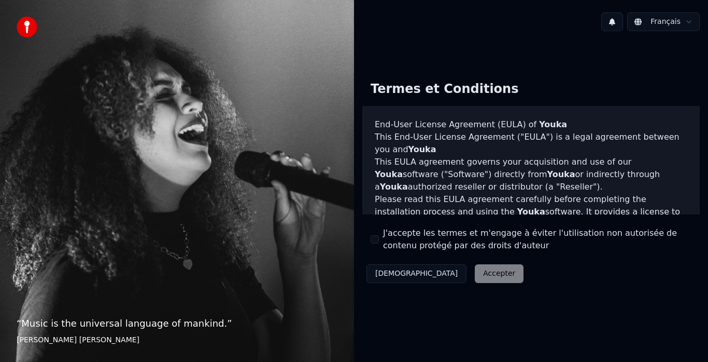
click at [160, 350] on div "“ Music is the universal language of mankind. ” [PERSON_NAME] [PERSON_NAME]" at bounding box center [177, 181] width 354 height 362
click at [437, 274] on div "Décliner Accepter" at bounding box center [445, 273] width 165 height 27
click at [451, 276] on div "Décliner Accepter" at bounding box center [445, 273] width 165 height 27
click at [376, 243] on button "J'accepte les termes et m'engage à éviter l'utilisation non autorisée de conten…" at bounding box center [375, 239] width 8 height 8
click at [467, 272] on div "Décliner Accepter" at bounding box center [445, 273] width 165 height 27
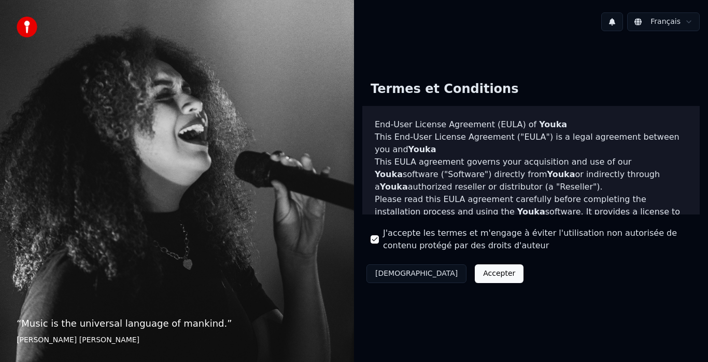
click at [475, 273] on button "Accepter" at bounding box center [499, 273] width 49 height 19
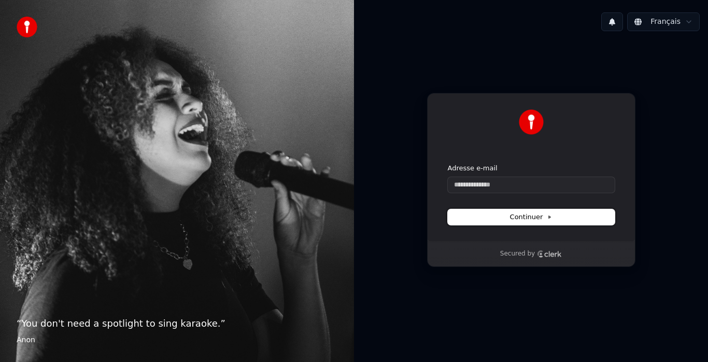
click at [508, 217] on button "Continuer" at bounding box center [531, 217] width 167 height 16
click at [494, 185] on input "Adresse e-mail" at bounding box center [531, 185] width 167 height 16
click at [533, 217] on span "Continuer" at bounding box center [531, 216] width 43 height 9
type input "**********"
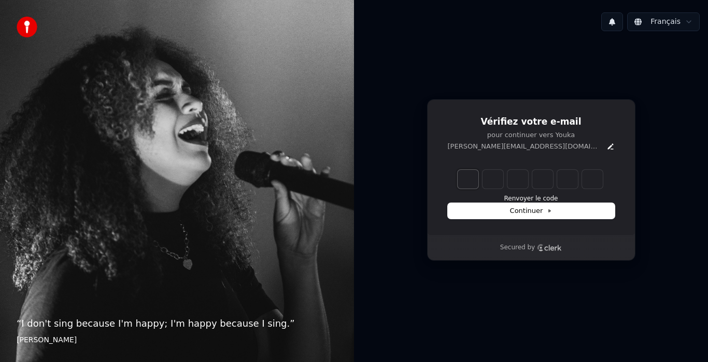
type input "*"
type input "**"
type input "*"
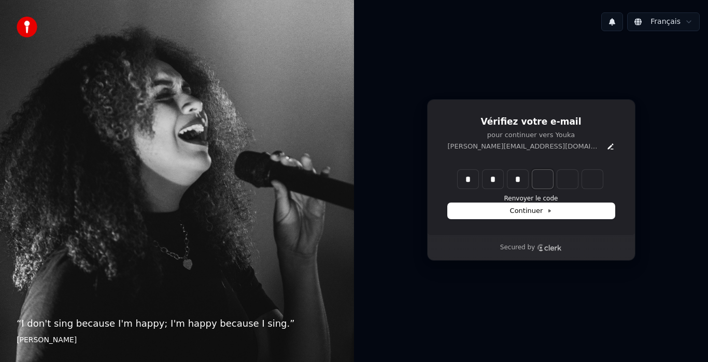
type input "***"
type input "*"
type input "****"
type input "*"
type input "******"
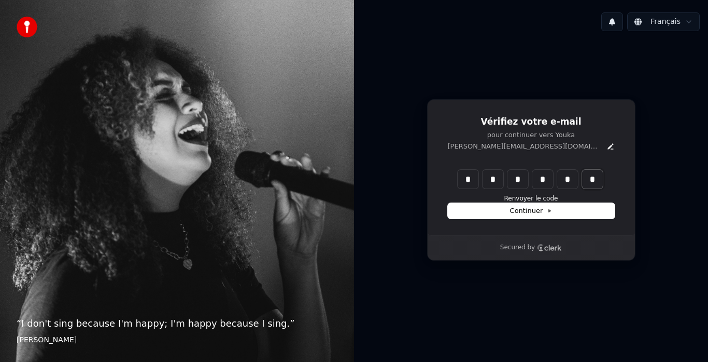
type input "*"
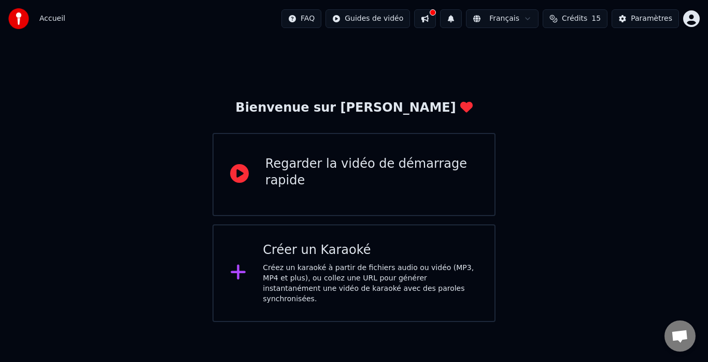
click at [240, 270] on icon at bounding box center [238, 271] width 17 height 19
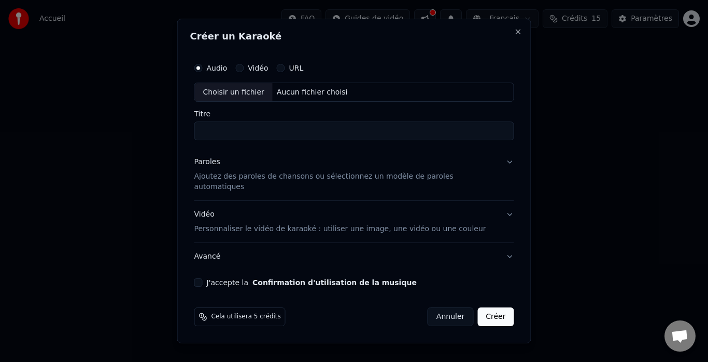
click at [257, 96] on div "Choisir un fichier" at bounding box center [234, 92] width 78 height 19
click at [273, 99] on div "Choisir un fichier" at bounding box center [234, 92] width 78 height 19
click at [258, 99] on div "Choisir un fichier" at bounding box center [234, 92] width 78 height 19
click at [237, 138] on input "Titre" at bounding box center [354, 131] width 320 height 19
type input "**********"
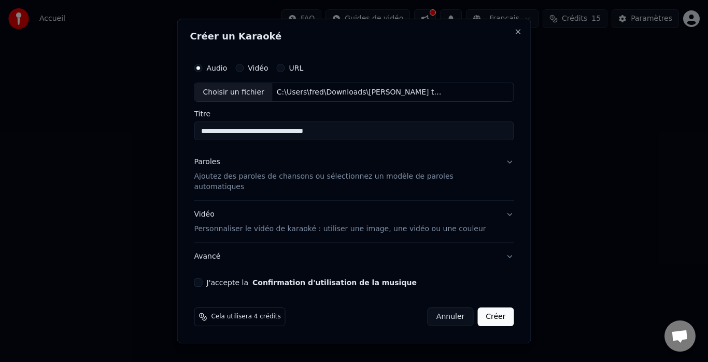
click at [498, 169] on button "Paroles Ajoutez des paroles de chansons ou sélectionnez un modèle de paroles au…" at bounding box center [354, 175] width 320 height 52
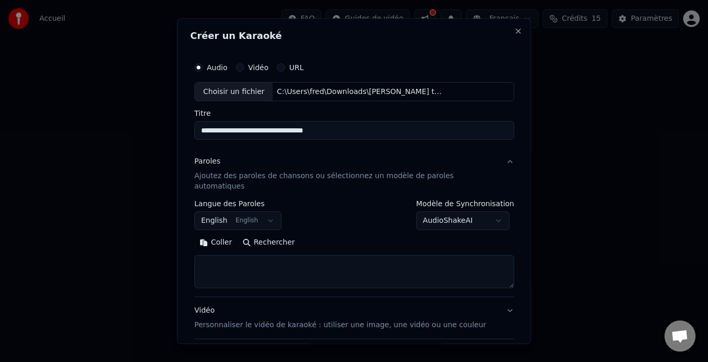
click at [271, 212] on button "English English" at bounding box center [237, 221] width 87 height 19
click at [217, 212] on body "**********" at bounding box center [354, 161] width 708 height 322
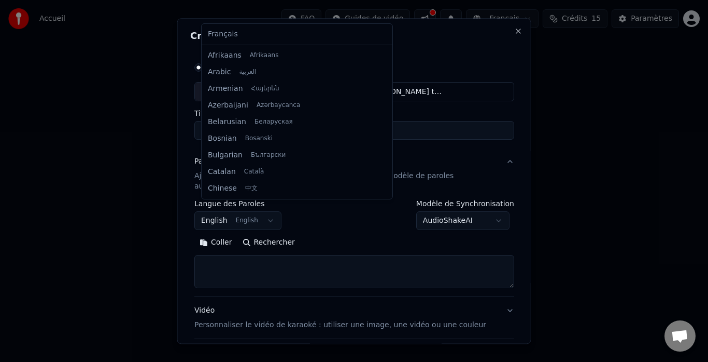
click at [217, 213] on body "**********" at bounding box center [354, 161] width 708 height 322
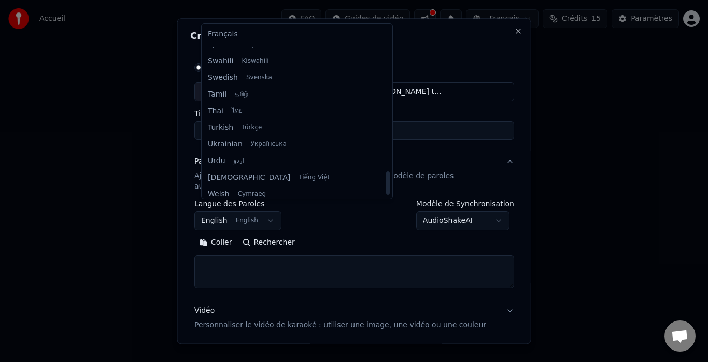
scroll to position [796, 0]
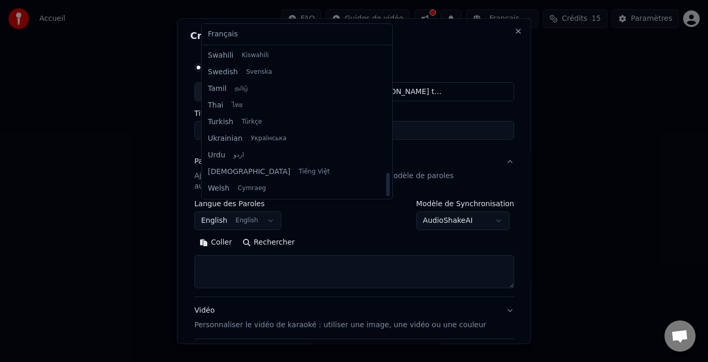
drag, startPoint x: 319, startPoint y: 78, endPoint x: 310, endPoint y: 198, distance: 120.1
click at [386, 196] on div at bounding box center [388, 184] width 4 height 23
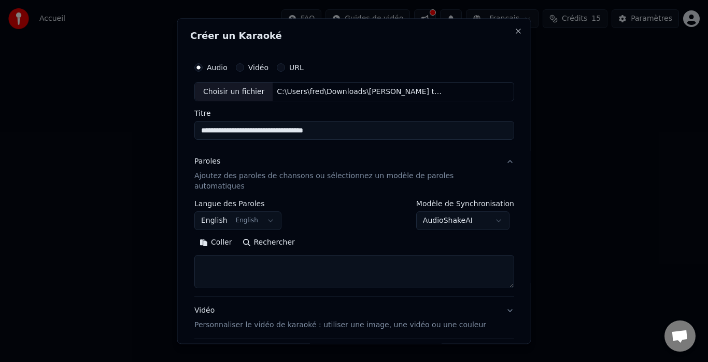
click at [342, 213] on body "**********" at bounding box center [354, 161] width 708 height 322
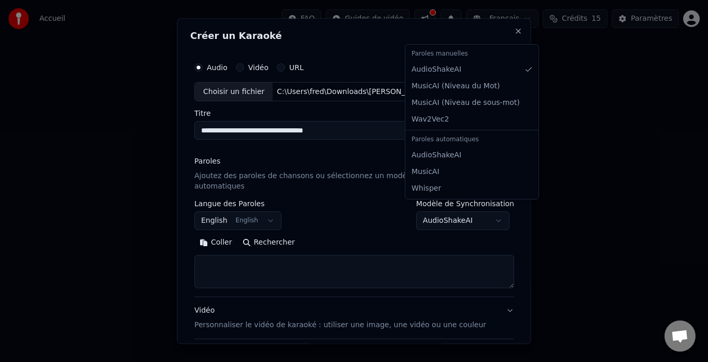
click at [490, 211] on body "**********" at bounding box center [354, 161] width 708 height 322
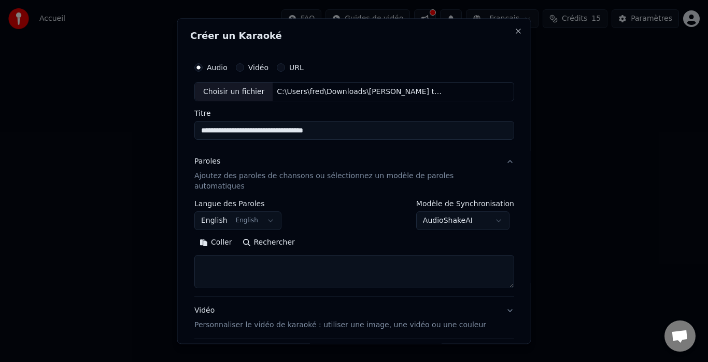
click at [283, 178] on p "Ajoutez des paroles de chansons ou sélectionnez un modèle de paroles automatiqu…" at bounding box center [345, 181] width 303 height 21
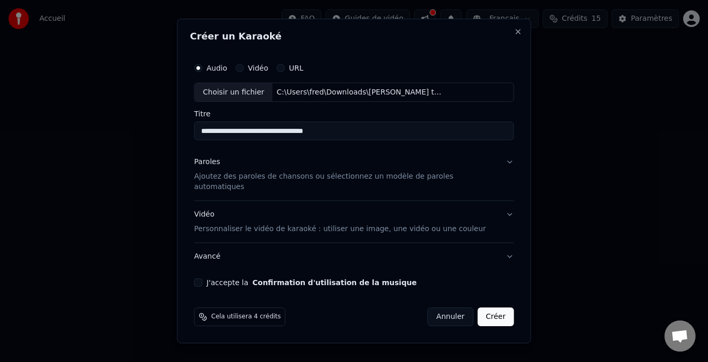
click at [203, 278] on button "J'accepte la Confirmation d'utilisation de la musique" at bounding box center [198, 282] width 8 height 8
click at [496, 168] on button "Paroles Ajoutez des paroles de chansons ou sélectionnez un modèle de paroles au…" at bounding box center [354, 175] width 320 height 52
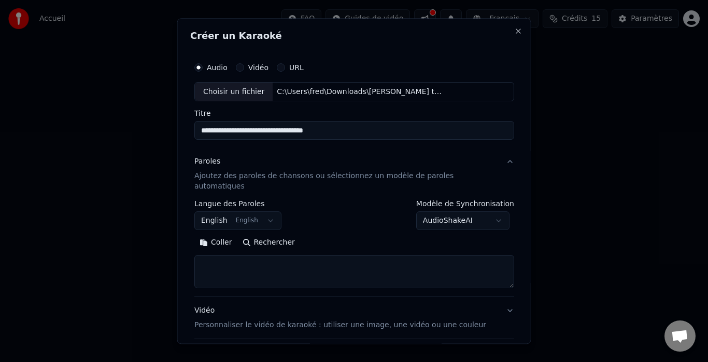
click at [475, 176] on p "Ajoutez des paroles de chansons ou sélectionnez un modèle de paroles automatiqu…" at bounding box center [345, 181] width 303 height 21
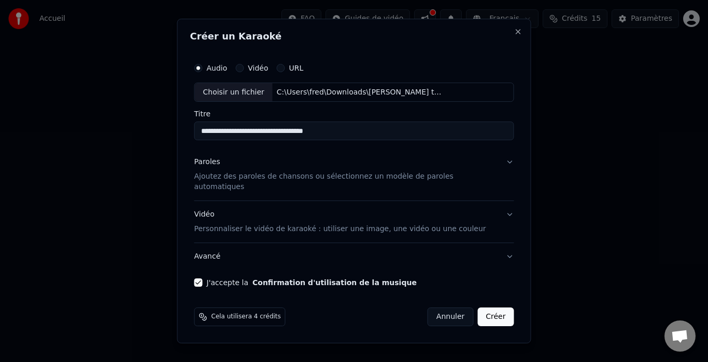
click at [497, 167] on button "Paroles Ajoutez des paroles de chansons ou sélectionnez un modèle de paroles au…" at bounding box center [354, 175] width 320 height 52
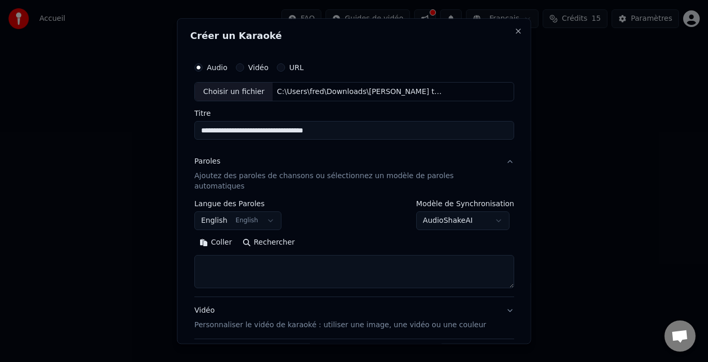
click at [220, 234] on button "Coller" at bounding box center [215, 242] width 43 height 17
type textarea "**********"
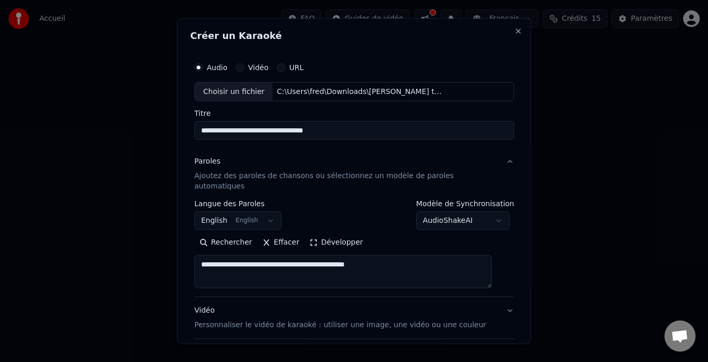
drag, startPoint x: 396, startPoint y: 252, endPoint x: 219, endPoint y: 257, distance: 176.9
click at [207, 266] on textarea "**********" at bounding box center [343, 271] width 298 height 33
click at [251, 234] on button "Rechercher" at bounding box center [268, 242] width 63 height 17
click at [228, 211] on body "**********" at bounding box center [354, 161] width 708 height 322
click at [268, 209] on body "**********" at bounding box center [354, 161] width 708 height 322
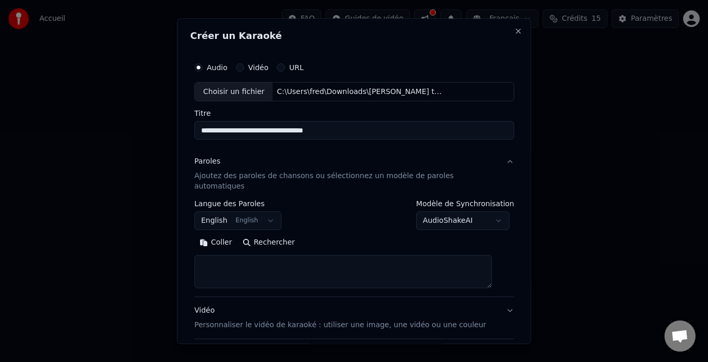
click at [220, 255] on textarea at bounding box center [343, 271] width 298 height 33
click at [221, 234] on button "Coller" at bounding box center [215, 242] width 43 height 17
click at [234, 320] on p "Personnaliser le vidéo de karaoké : utiliser une image, une vidéo ou une couleur" at bounding box center [340, 325] width 292 height 10
type textarea "**********"
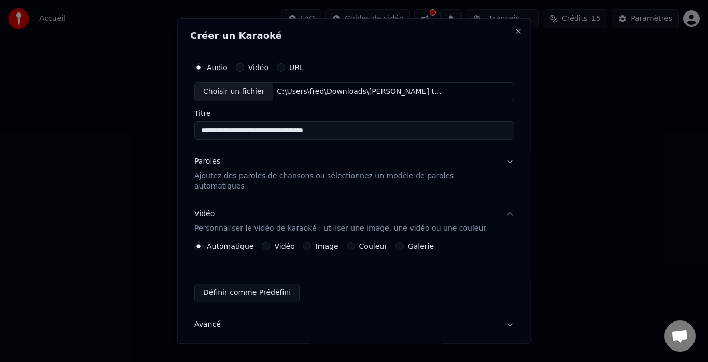
click at [309, 242] on button "Image" at bounding box center [307, 246] width 8 height 8
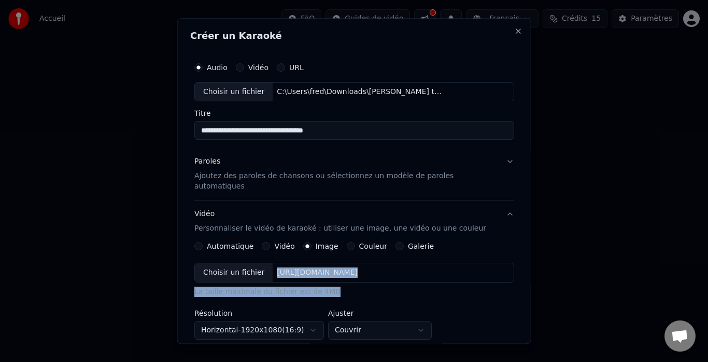
drag, startPoint x: 273, startPoint y: 265, endPoint x: 505, endPoint y: 291, distance: 233.3
click at [505, 291] on div "**********" at bounding box center [354, 180] width 354 height 325
click at [315, 272] on div "Choisir un fichier [URL][DOMAIN_NAME]" at bounding box center [354, 273] width 320 height 20
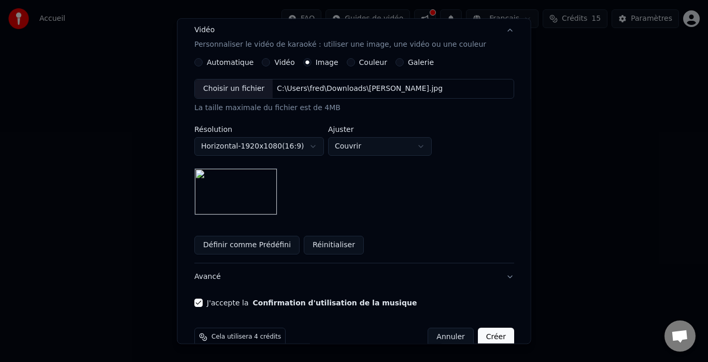
scroll to position [193, 0]
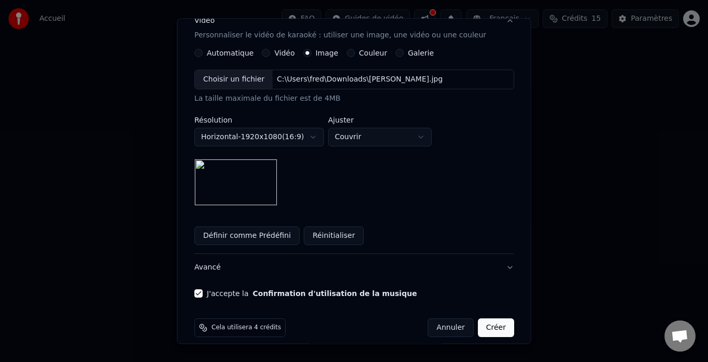
click at [480, 318] on button "Créer" at bounding box center [496, 327] width 36 height 19
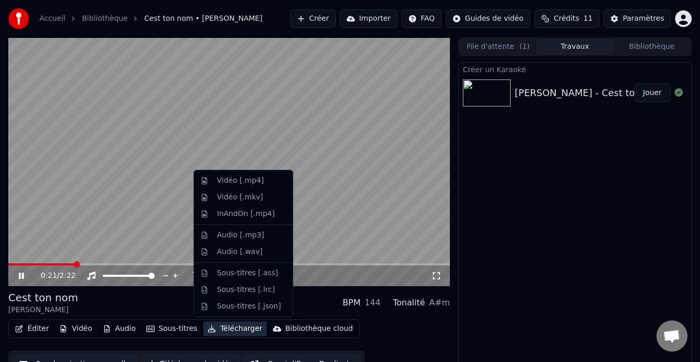
click at [235, 332] on button "Télécharger" at bounding box center [234, 328] width 63 height 15
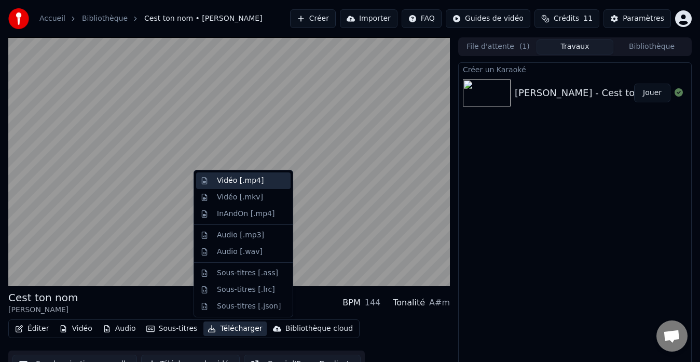
click at [254, 179] on div "Vidéo [.mp4]" at bounding box center [240, 180] width 47 height 10
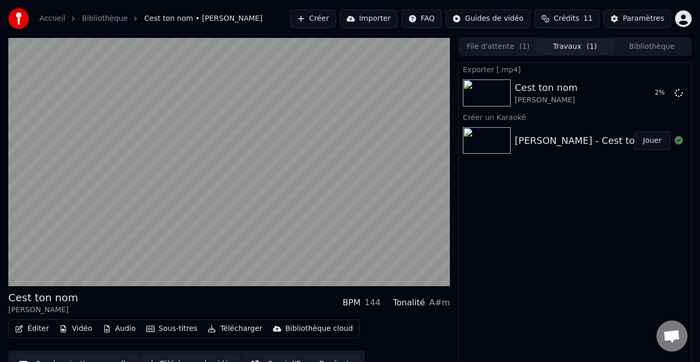
click at [659, 144] on button "Jouer" at bounding box center [652, 140] width 36 height 19
click at [670, 145] on button "Jouer" at bounding box center [652, 140] width 36 height 19
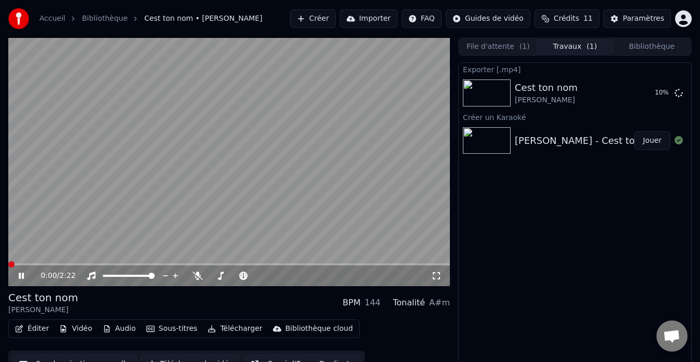
click at [9, 263] on span at bounding box center [11, 264] width 6 height 6
click at [19, 277] on icon at bounding box center [29, 275] width 24 height 8
click at [655, 89] on button "Afficher" at bounding box center [647, 93] width 46 height 19
click at [48, 226] on video at bounding box center [228, 161] width 441 height 248
click at [21, 272] on icon at bounding box center [29, 275] width 24 height 8
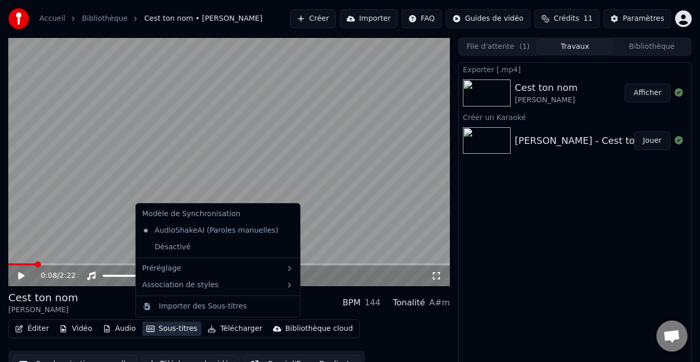
click at [162, 330] on button "Sous-titres" at bounding box center [172, 328] width 60 height 15
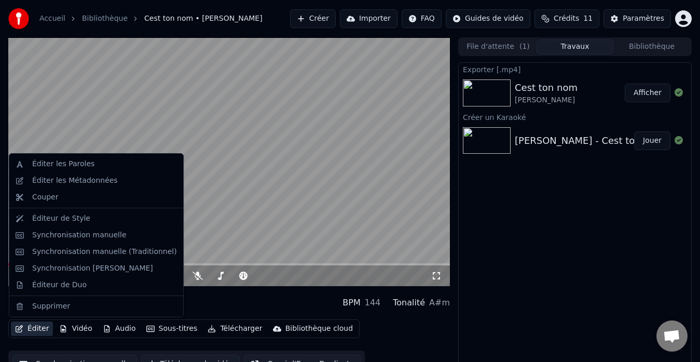
click at [30, 326] on button "Éditer" at bounding box center [32, 328] width 42 height 15
click at [34, 327] on button "Éditer" at bounding box center [32, 328] width 42 height 15
click at [48, 163] on div "Éditer les Paroles" at bounding box center [63, 164] width 62 height 10
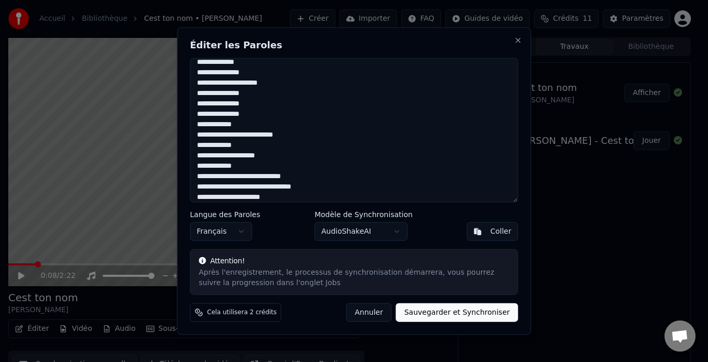
scroll to position [275, 0]
drag, startPoint x: 197, startPoint y: 131, endPoint x: 253, endPoint y: 101, distance: 63.6
click at [253, 101] on textarea "**********" at bounding box center [354, 130] width 328 height 145
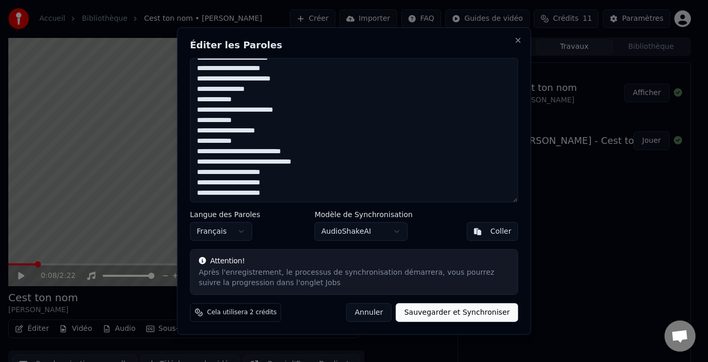
scroll to position [217, 0]
type textarea "**********"
click at [479, 317] on button "Sauvegarder et Synchroniser" at bounding box center [457, 312] width 122 height 19
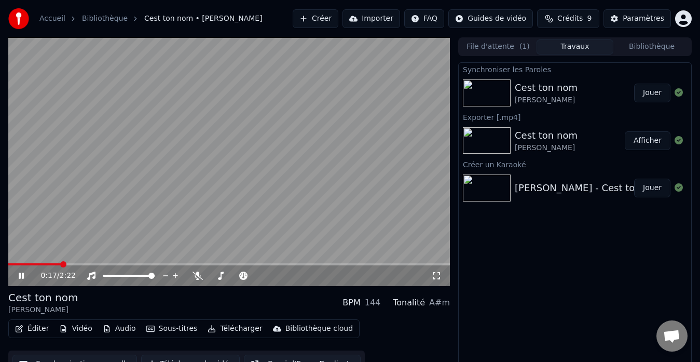
click at [20, 273] on icon at bounding box center [21, 275] width 5 height 6
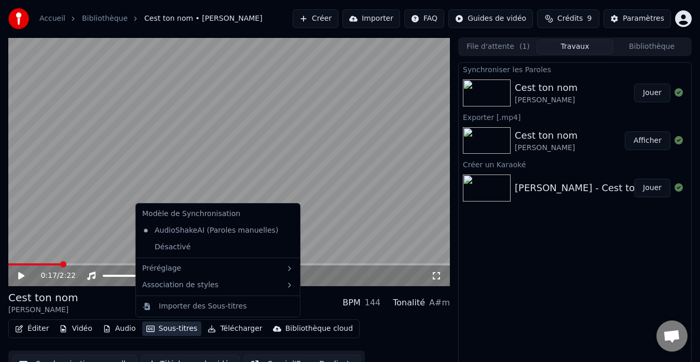
click at [169, 331] on button "Sous-titres" at bounding box center [172, 328] width 60 height 15
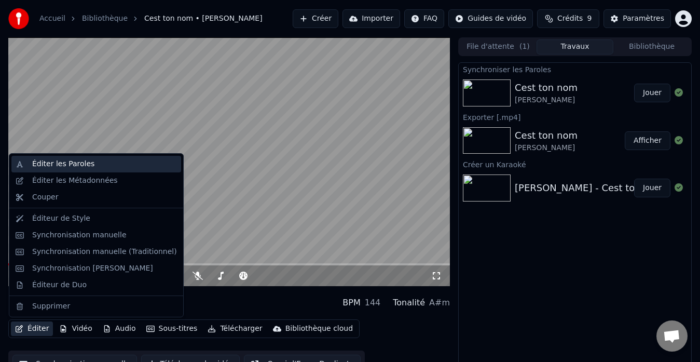
click at [55, 160] on div "Éditer les Paroles" at bounding box center [63, 164] width 62 height 10
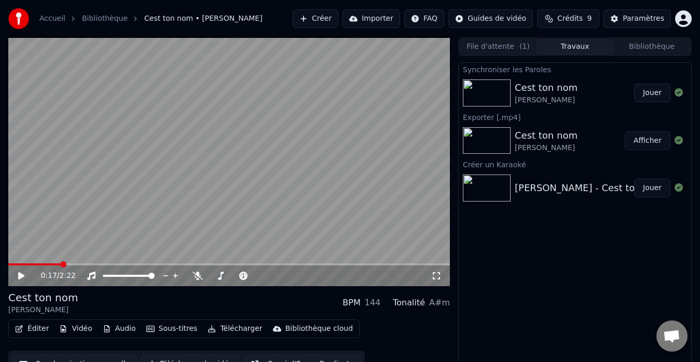
click at [656, 92] on button "Jouer" at bounding box center [652, 93] width 36 height 19
click at [16, 274] on div "0:46 / 2:22" at bounding box center [228, 275] width 433 height 10
click at [20, 275] on icon at bounding box center [21, 275] width 5 height 6
click at [654, 188] on button "Jouer" at bounding box center [652, 187] width 36 height 19
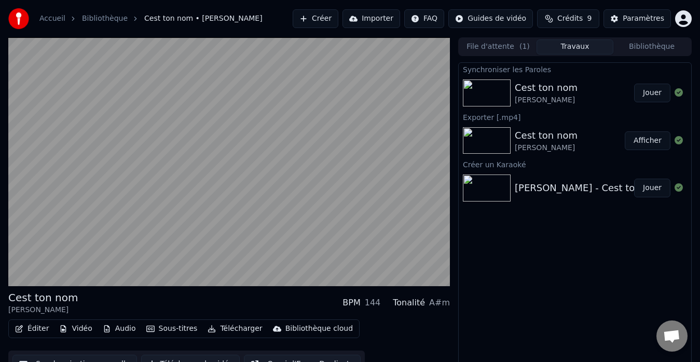
click at [650, 188] on button "Jouer" at bounding box center [652, 187] width 36 height 19
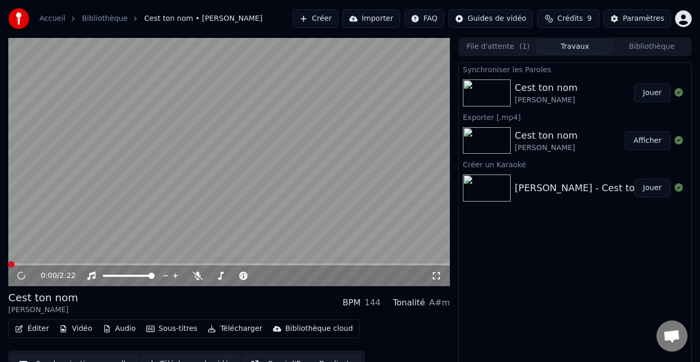
click at [650, 188] on button "Jouer" at bounding box center [652, 187] width 36 height 19
click at [17, 273] on icon at bounding box center [29, 275] width 24 height 8
click at [19, 274] on icon at bounding box center [21, 275] width 5 height 6
click at [656, 141] on button "Afficher" at bounding box center [647, 140] width 46 height 19
click at [57, 117] on video at bounding box center [228, 161] width 441 height 248
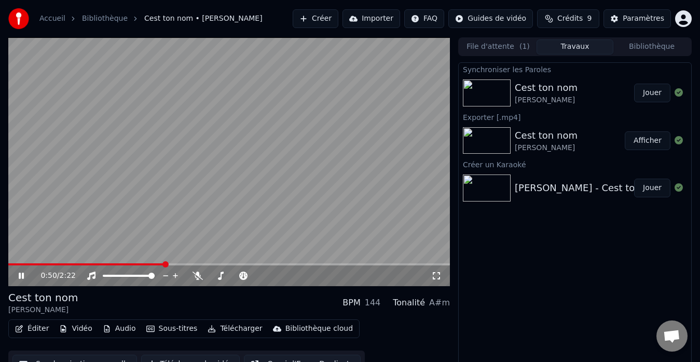
click at [19, 271] on icon at bounding box center [29, 275] width 24 height 8
click at [509, 165] on div "Créer un Karaoké" at bounding box center [574, 164] width 232 height 12
click at [680, 188] on icon at bounding box center [678, 187] width 8 height 8
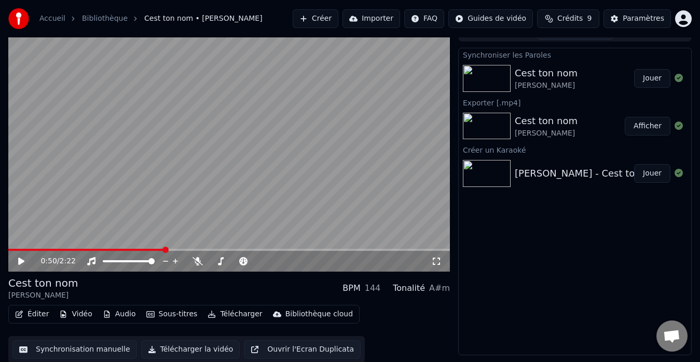
scroll to position [16, 0]
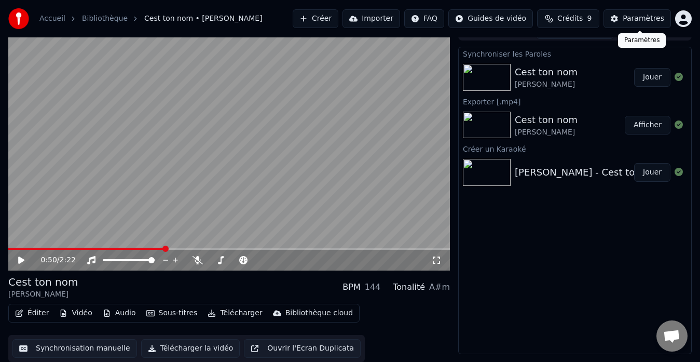
click at [633, 22] on div "Paramètres" at bounding box center [642, 18] width 41 height 10
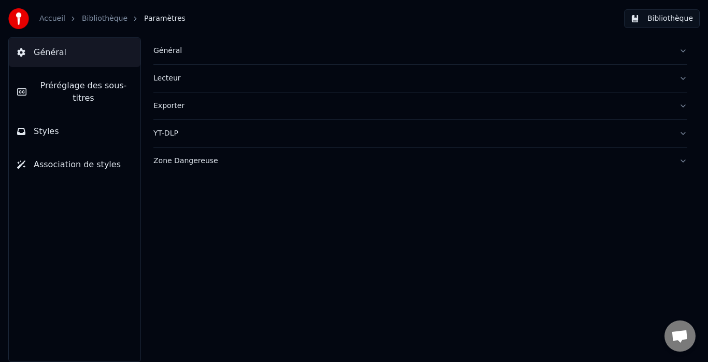
click at [94, 18] on link "Bibliothèque" at bounding box center [105, 18] width 46 height 10
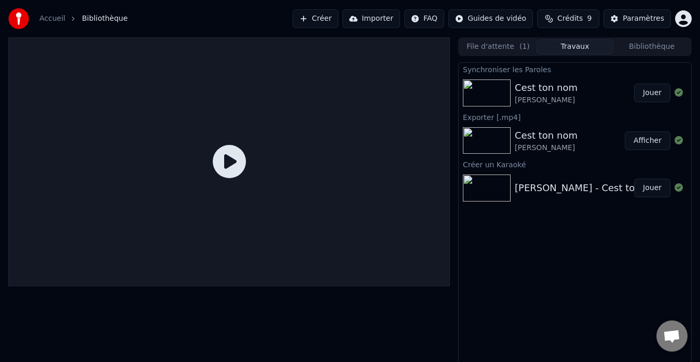
click at [57, 20] on link "Accueil" at bounding box center [52, 18] width 26 height 10
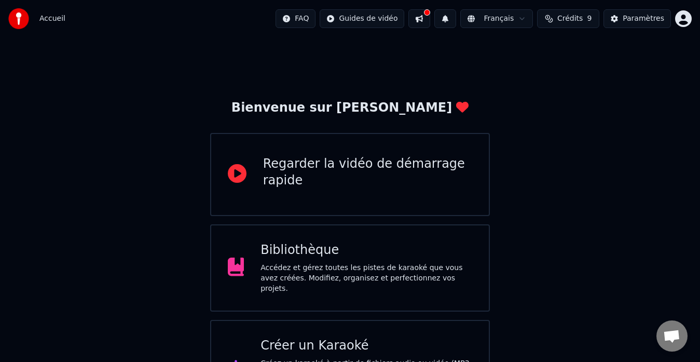
click at [314, 344] on div "Créer un Karaoké" at bounding box center [366, 345] width 212 height 17
click at [430, 21] on button at bounding box center [419, 18] width 22 height 19
click at [421, 19] on button at bounding box center [419, 18] width 22 height 19
click at [643, 20] on div "Paramètres" at bounding box center [642, 18] width 41 height 10
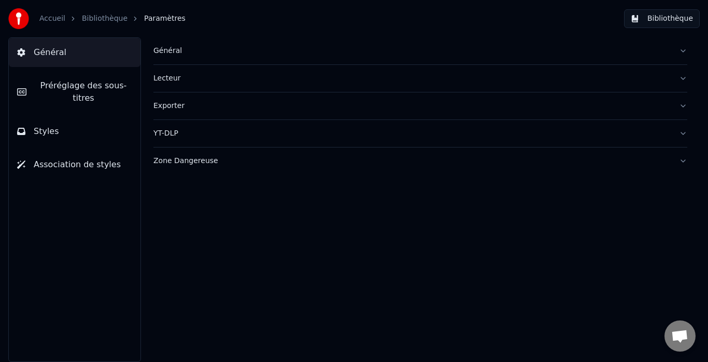
click at [20, 19] on img at bounding box center [18, 18] width 21 height 21
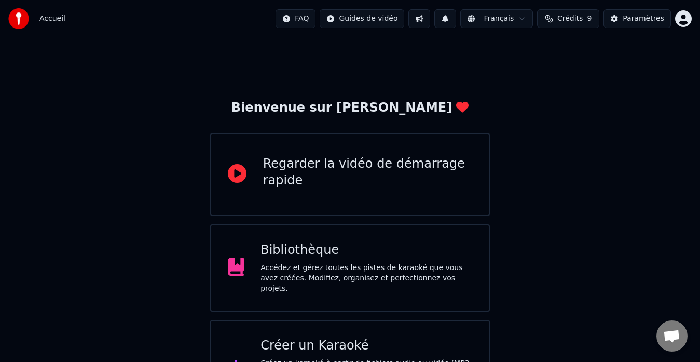
click at [48, 18] on span "Accueil" at bounding box center [52, 18] width 26 height 10
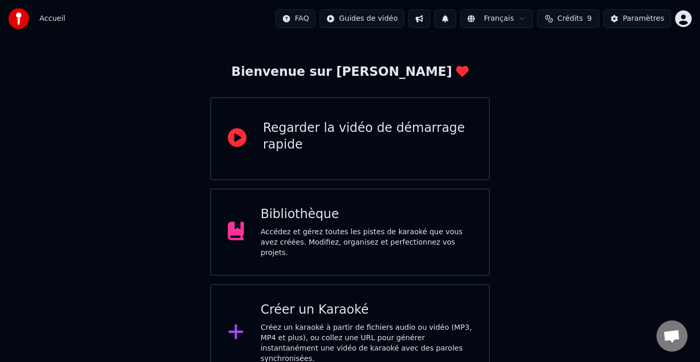
scroll to position [41, 0]
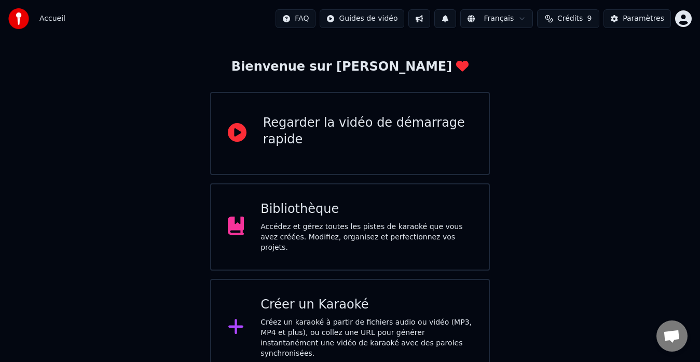
click at [371, 229] on div "Accédez et gérez toutes les pistes de karaoké que vous avez créées. Modifiez, o…" at bounding box center [366, 236] width 212 height 31
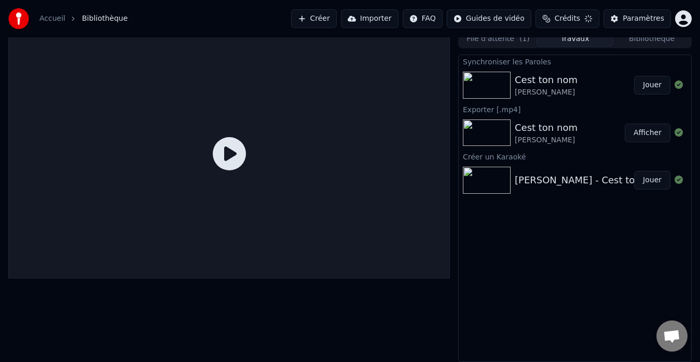
scroll to position [8, 0]
click at [517, 158] on div "Créer un Karaoké" at bounding box center [574, 156] width 232 height 12
click at [636, 40] on button "Bibliothèque" at bounding box center [651, 39] width 77 height 15
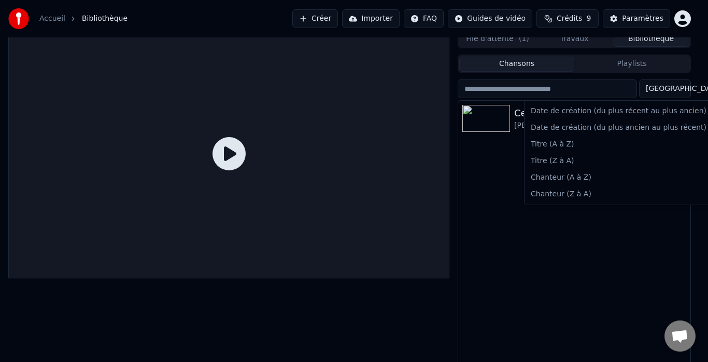
click at [680, 89] on html "Accueil Bibliothèque Créer Importer FAQ Guides de vidéo Crédits 9 Paramètres Fi…" at bounding box center [354, 173] width 708 height 362
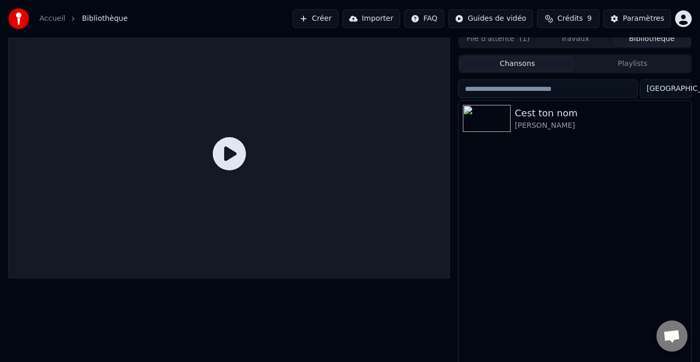
click at [480, 197] on html "Accueil Bibliothèque Créer Importer FAQ Guides de vidéo Crédits 9 Paramètres Fi…" at bounding box center [350, 173] width 700 height 362
click at [682, 120] on icon "button" at bounding box center [681, 117] width 2 height 7
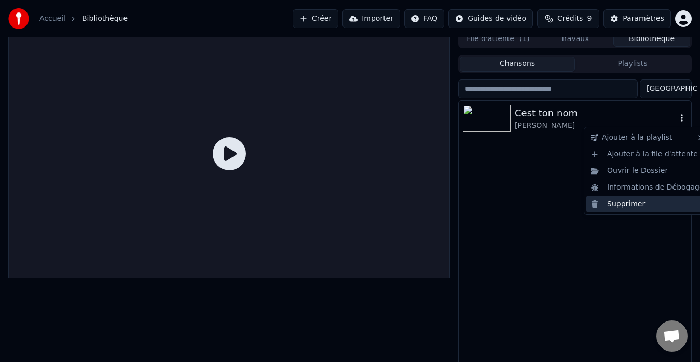
click at [621, 202] on div "Supprimer" at bounding box center [647, 204] width 122 height 17
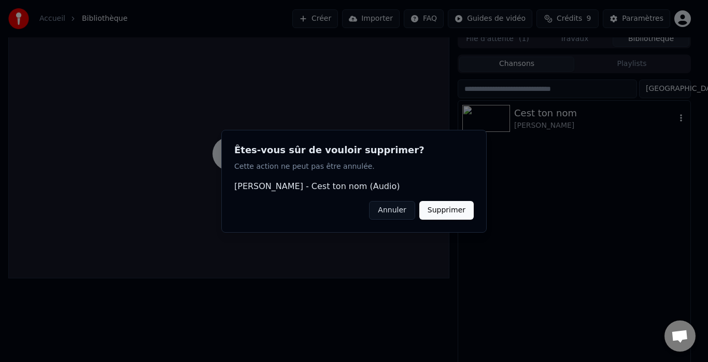
click at [441, 208] on button "Supprimer" at bounding box center [447, 209] width 54 height 19
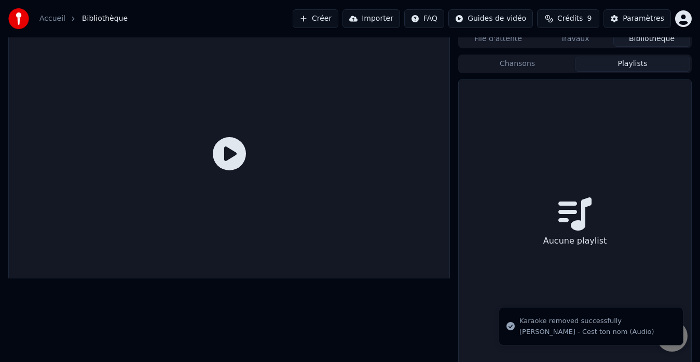
click at [623, 67] on button "Playlists" at bounding box center [632, 64] width 115 height 15
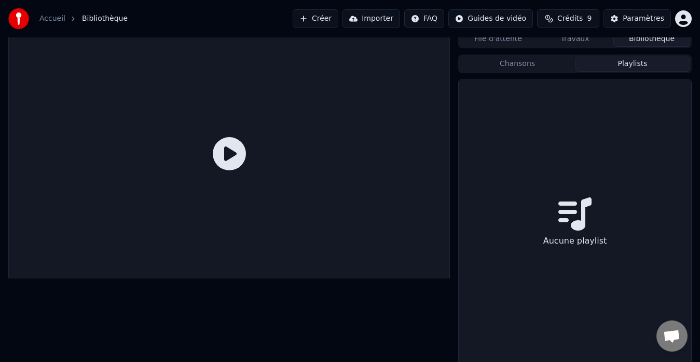
click at [538, 65] on button "Chansons" at bounding box center [517, 64] width 115 height 15
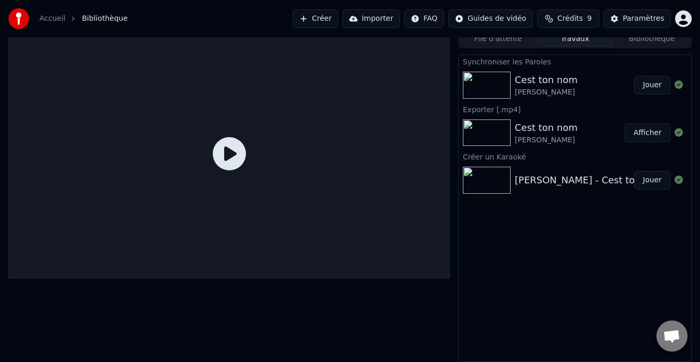
click at [569, 42] on button "Travaux" at bounding box center [574, 39] width 77 height 15
click at [478, 133] on img at bounding box center [487, 132] width 48 height 27
click at [502, 169] on img at bounding box center [487, 179] width 48 height 27
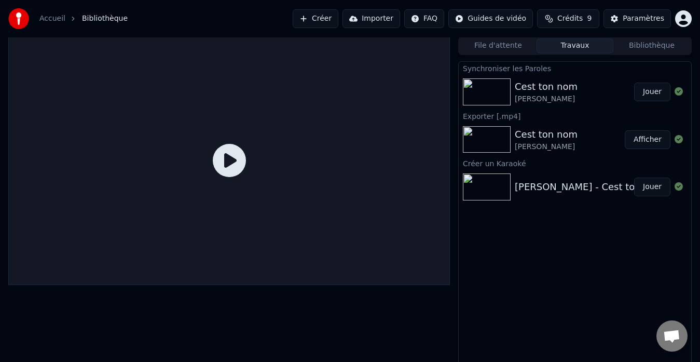
scroll to position [0, 0]
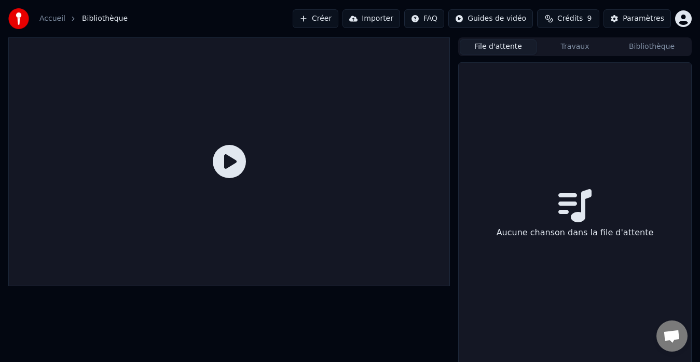
click at [512, 48] on button "File d'attente" at bounding box center [498, 46] width 77 height 15
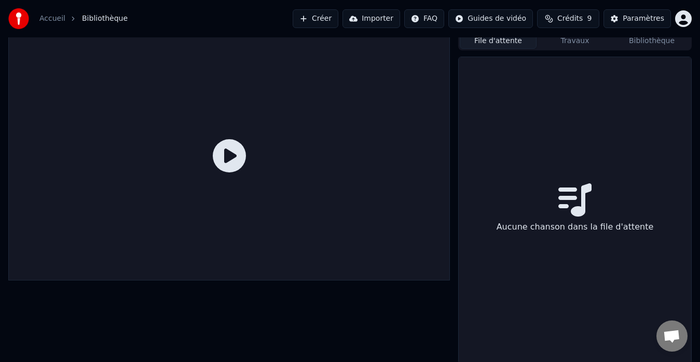
scroll to position [8, 0]
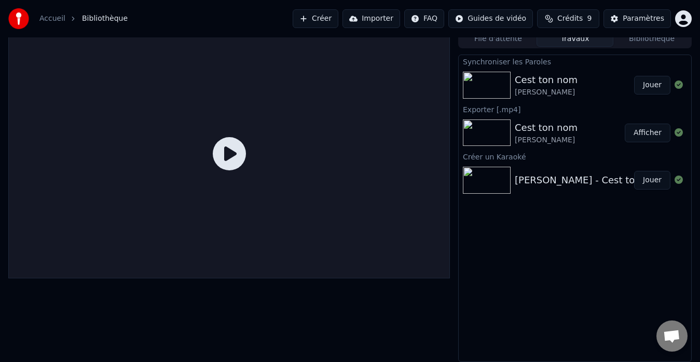
click at [575, 41] on button "Travaux" at bounding box center [574, 39] width 77 height 15
click at [651, 132] on button "Afficher" at bounding box center [647, 132] width 46 height 19
click at [677, 131] on icon at bounding box center [678, 132] width 8 height 8
click at [324, 16] on button "Créer" at bounding box center [316, 18] width 46 height 19
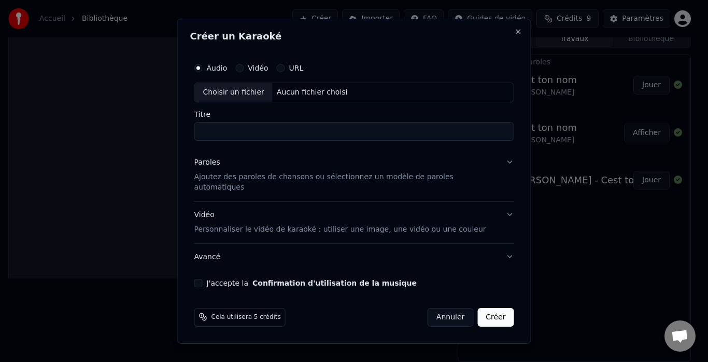
click at [291, 95] on div "Aucun fichier choisi" at bounding box center [312, 92] width 79 height 10
type input "**********"
click at [245, 185] on p "Ajoutez des paroles de chansons ou sélectionnez un modèle de paroles automatiqu…" at bounding box center [345, 182] width 303 height 21
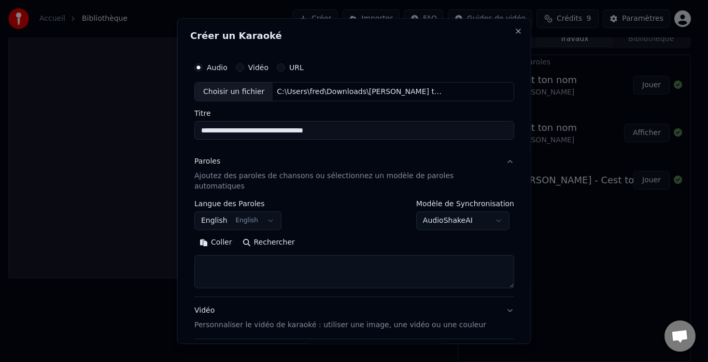
click at [224, 236] on button "Coller" at bounding box center [215, 242] width 43 height 17
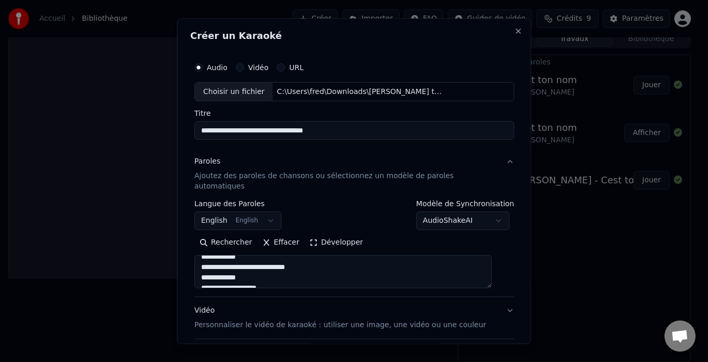
scroll to position [124, 0]
drag, startPoint x: 209, startPoint y: 264, endPoint x: 274, endPoint y: 266, distance: 65.9
click at [274, 266] on textarea "**********" at bounding box center [343, 271] width 298 height 33
click at [209, 255] on textarea "**********" at bounding box center [343, 271] width 298 height 33
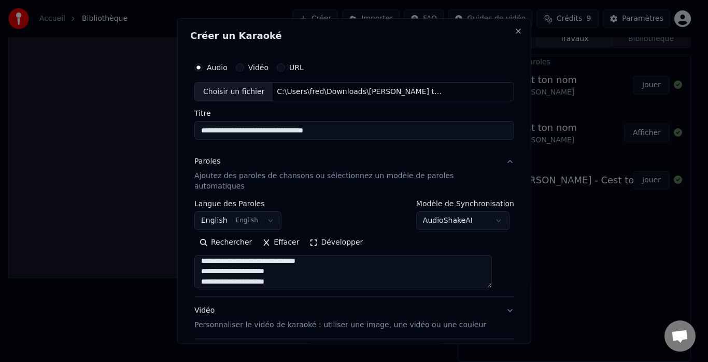
scroll to position [349, 0]
type textarea "**********"
click at [325, 320] on p "Personnaliser le vidéo de karaoké : utiliser une image, une vidéo ou une couleur" at bounding box center [340, 325] width 292 height 10
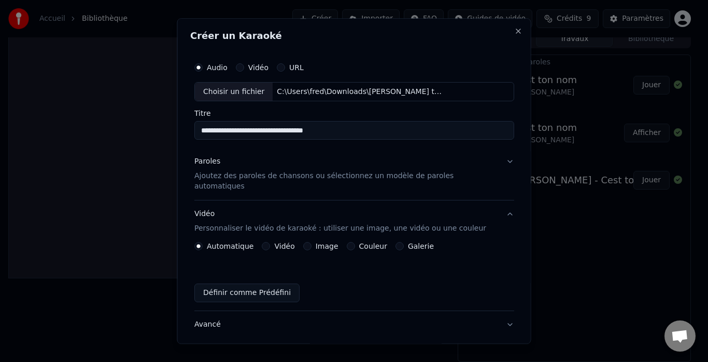
click at [311, 242] on button "Image" at bounding box center [307, 246] width 8 height 8
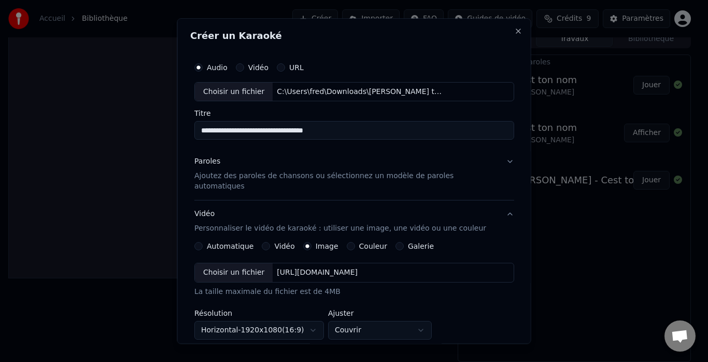
click at [324, 268] on div "[URL][DOMAIN_NAME]" at bounding box center [317, 273] width 89 height 10
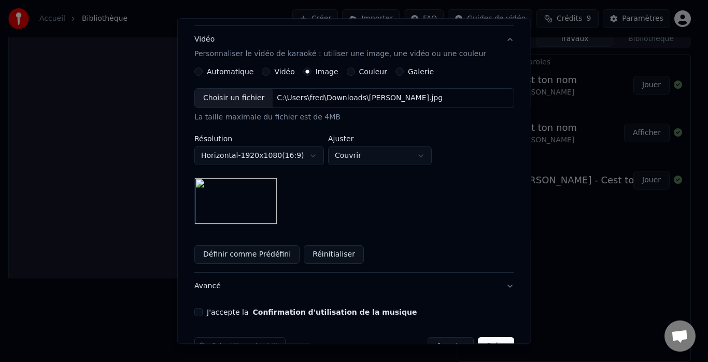
scroll to position [193, 0]
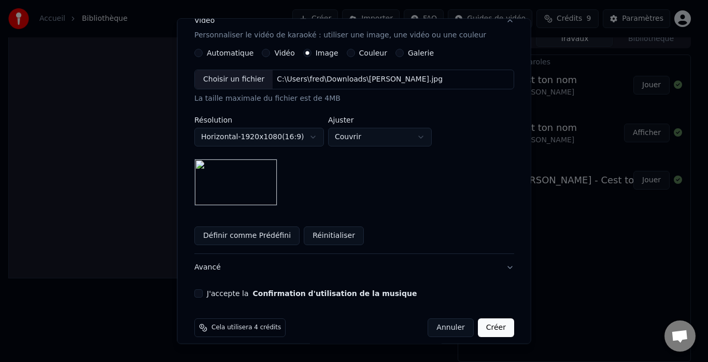
click at [203, 289] on button "J'accepte la Confirmation d'utilisation de la musique" at bounding box center [198, 293] width 8 height 8
click at [484, 318] on button "Créer" at bounding box center [496, 327] width 36 height 19
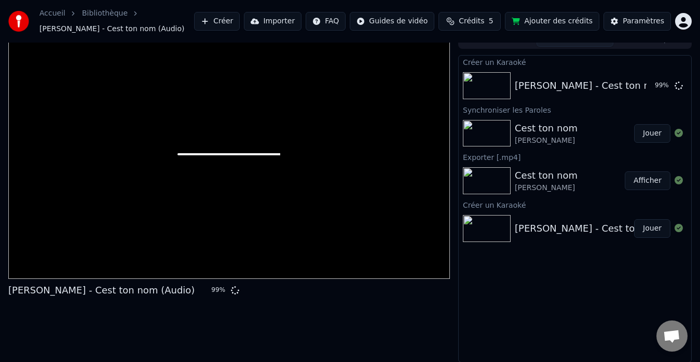
scroll to position [13, 0]
click at [41, 273] on div at bounding box center [228, 154] width 441 height 248
click at [20, 250] on div at bounding box center [228, 154] width 441 height 248
click at [666, 87] on icon at bounding box center [665, 84] width 9 height 9
click at [543, 18] on button "Ajouter des crédits" at bounding box center [552, 21] width 94 height 19
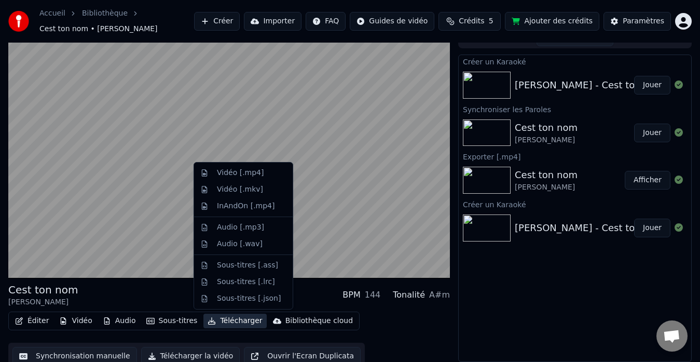
click at [236, 321] on button "Télécharger" at bounding box center [234, 320] width 63 height 15
click at [251, 173] on div "Vidéo [.mp4]" at bounding box center [240, 173] width 47 height 10
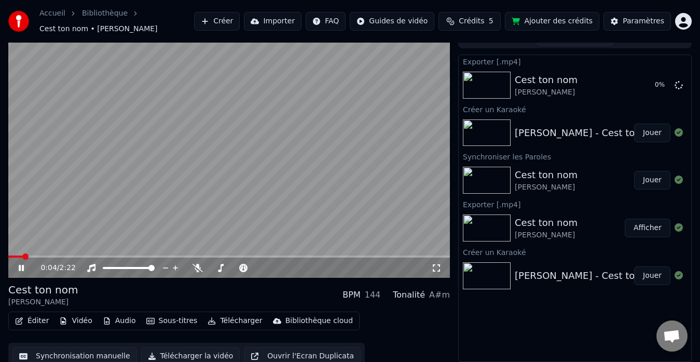
click at [23, 267] on icon at bounding box center [21, 268] width 5 height 6
click at [643, 84] on button "Afficher" at bounding box center [647, 85] width 46 height 19
